Goal: Navigation & Orientation: Find specific page/section

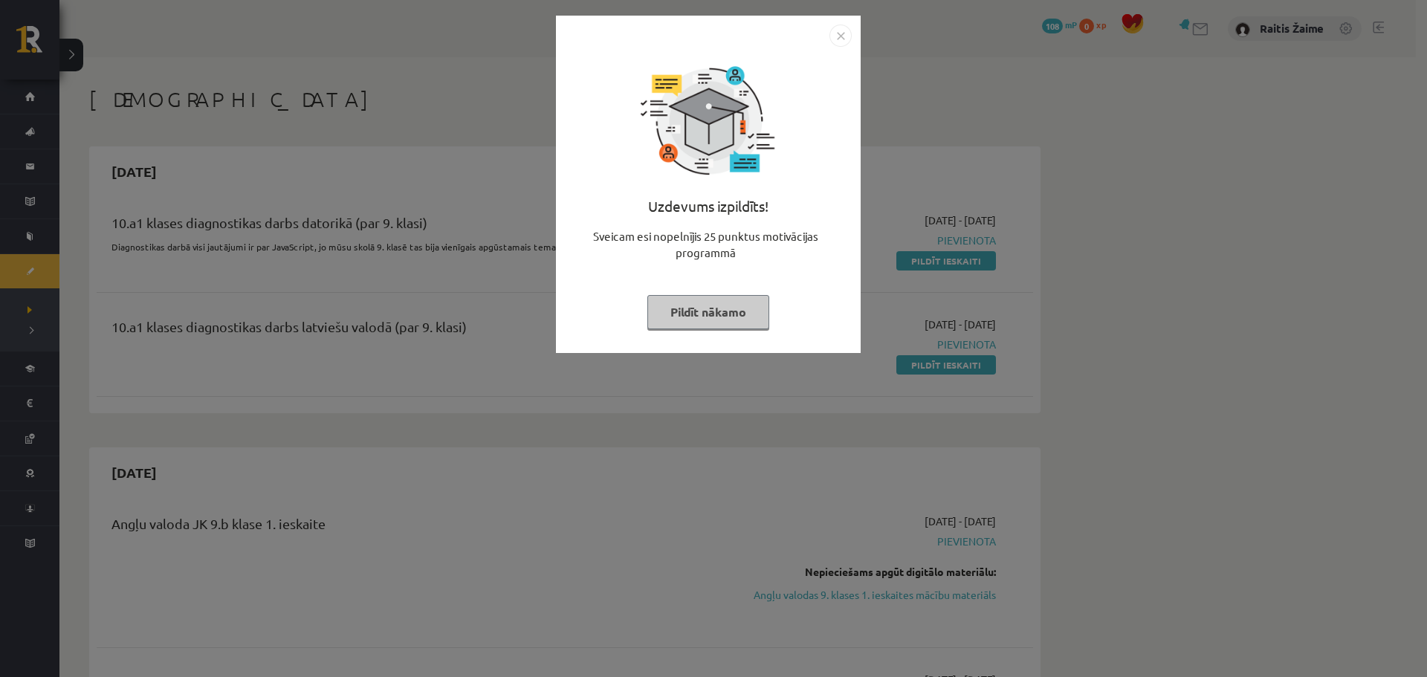
click at [844, 39] on img "Close" at bounding box center [840, 36] width 22 height 22
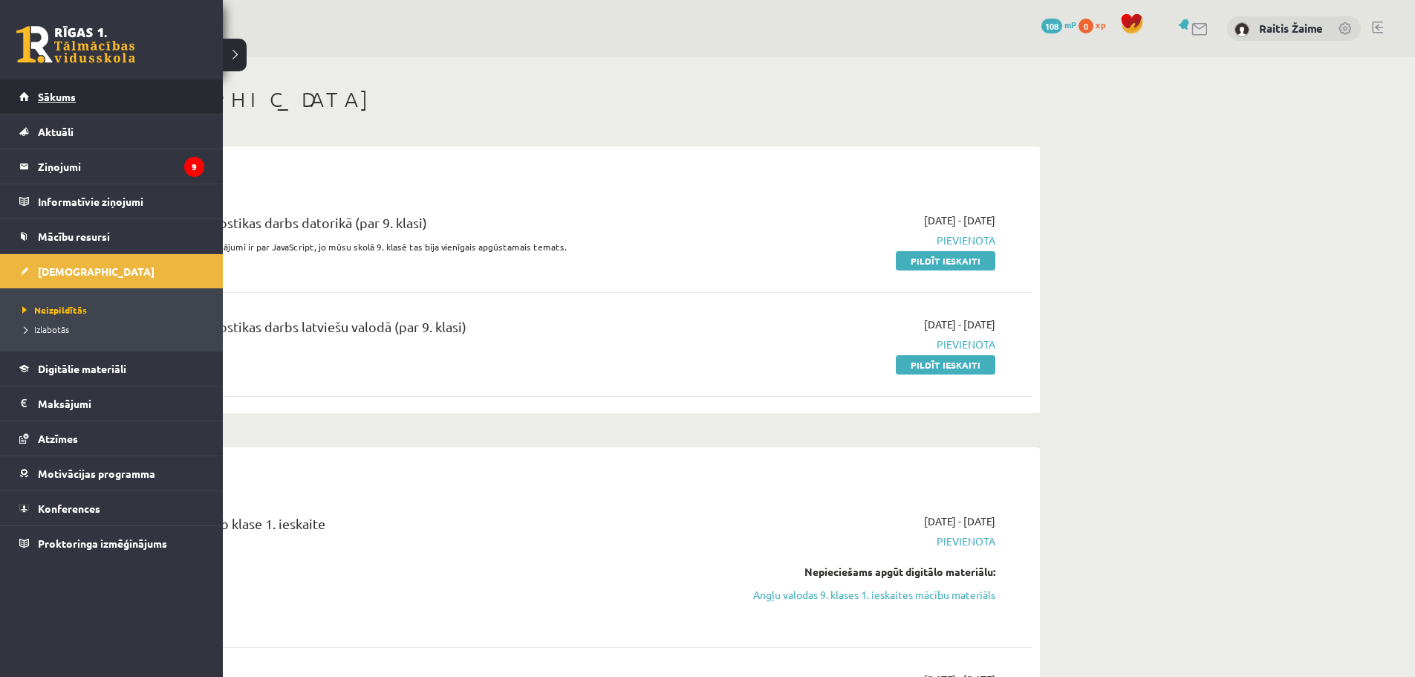
click at [68, 98] on span "Sākums" at bounding box center [57, 96] width 38 height 13
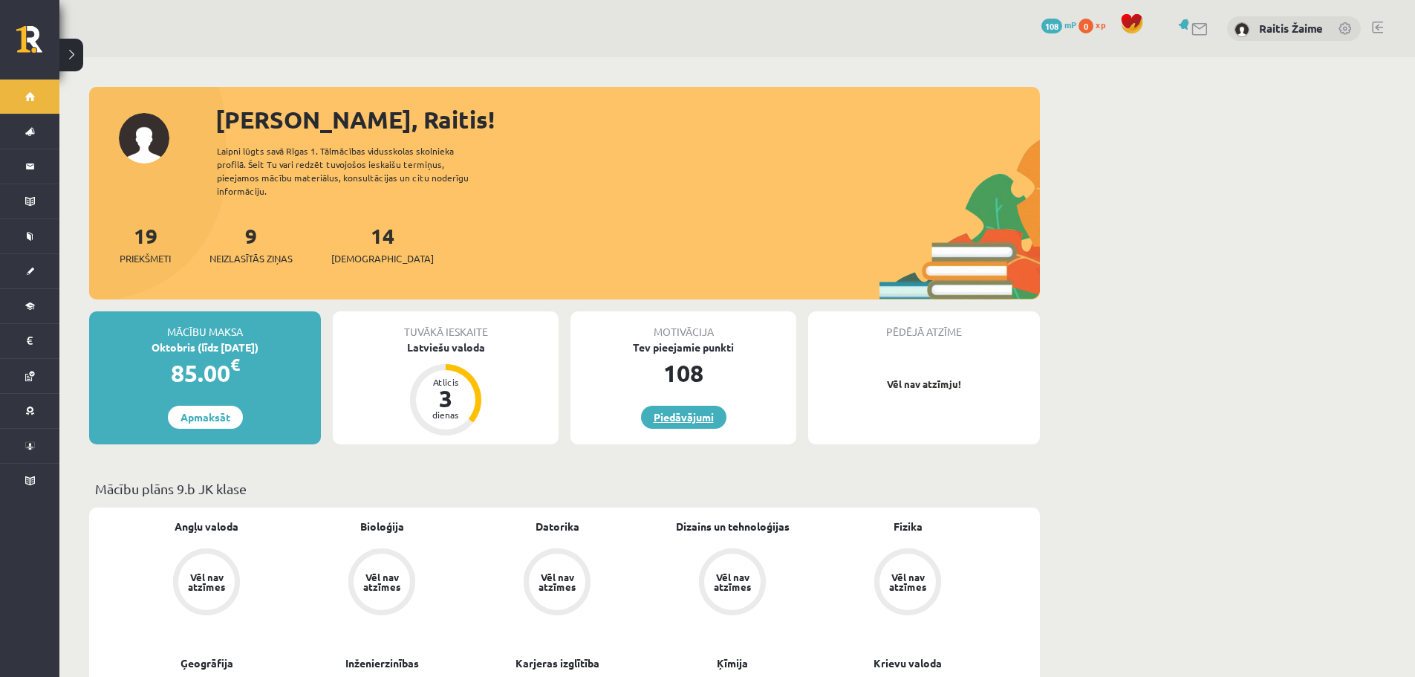
click at [675, 412] on link "Piedāvājumi" at bounding box center [683, 417] width 85 height 23
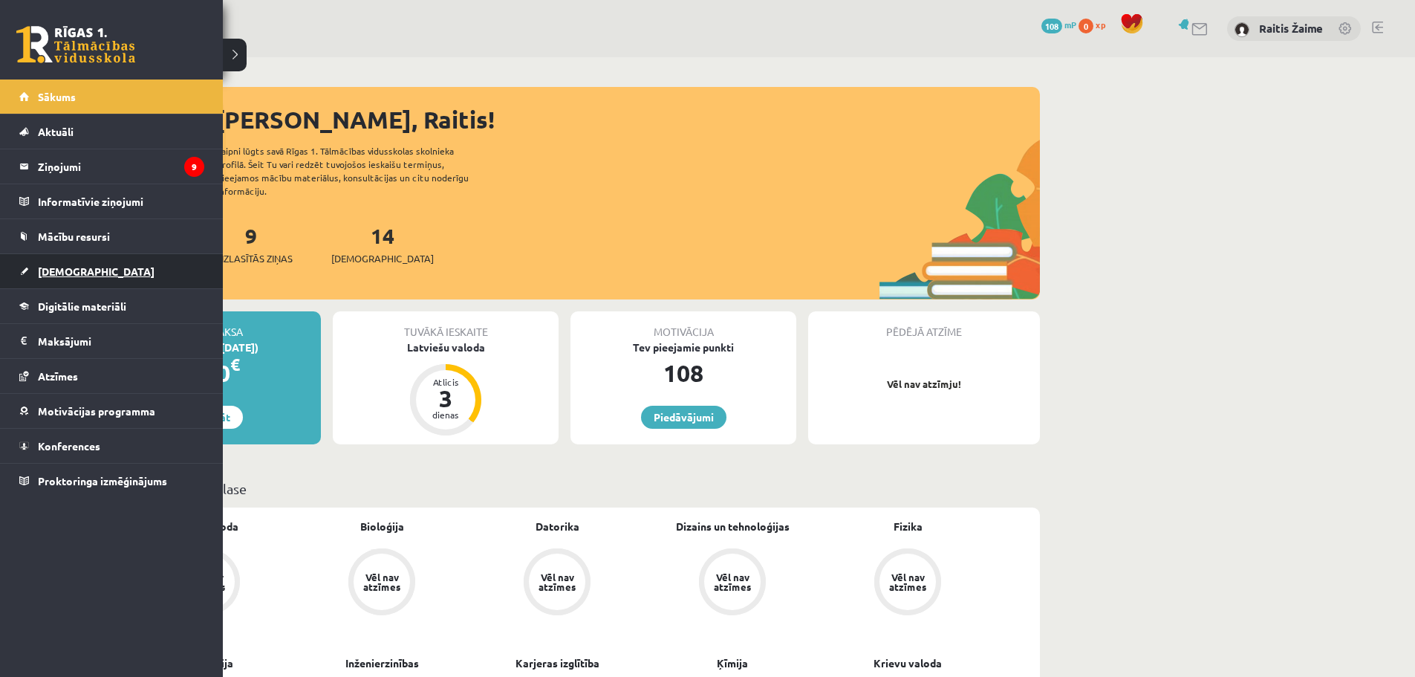
click at [53, 272] on span "[DEMOGRAPHIC_DATA]" at bounding box center [96, 271] width 117 height 13
